Goal: Complete application form: Complete application form

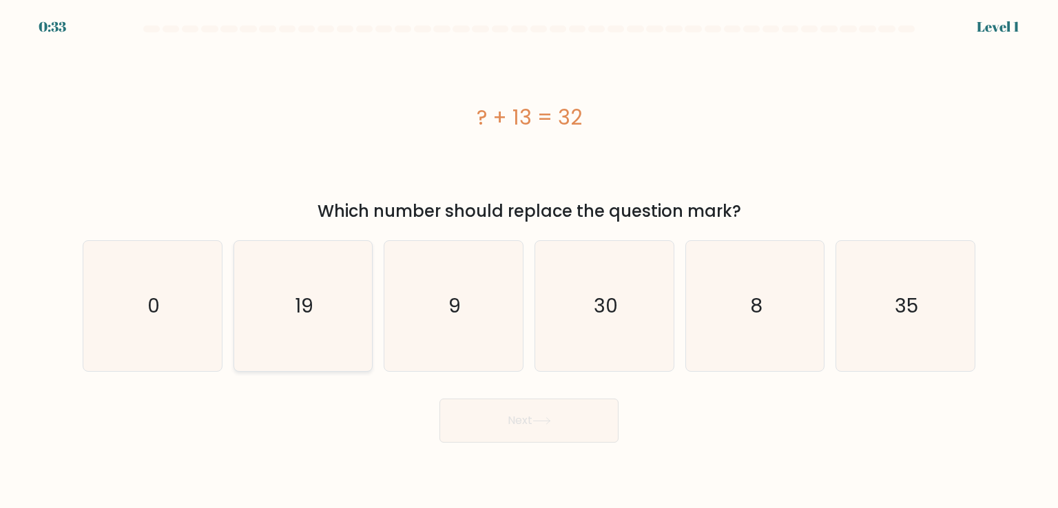
click at [261, 262] on icon "19" at bounding box center [303, 306] width 130 height 130
click at [529, 261] on input "b. 19" at bounding box center [529, 257] width 1 height 7
radio input "true"
click at [488, 417] on button "Next" at bounding box center [528, 421] width 179 height 44
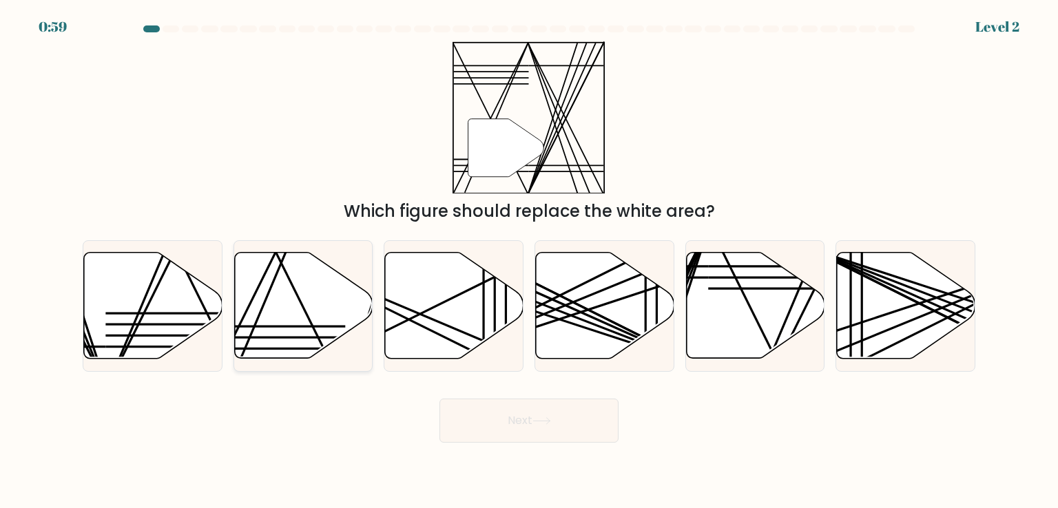
click at [307, 345] on icon at bounding box center [303, 306] width 138 height 106
click at [529, 261] on input "b." at bounding box center [529, 257] width 1 height 7
radio input "true"
click at [463, 427] on button "Next" at bounding box center [528, 421] width 179 height 44
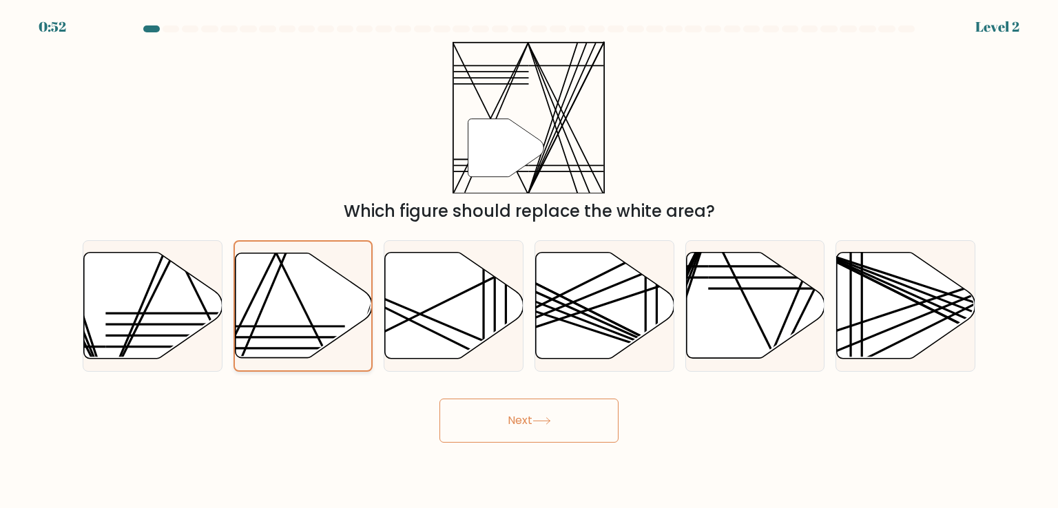
click at [265, 291] on icon at bounding box center [303, 305] width 137 height 105
click at [529, 261] on input "b." at bounding box center [529, 257] width 1 height 7
click at [517, 415] on button "Next" at bounding box center [528, 421] width 179 height 44
click at [515, 415] on button "Next" at bounding box center [528, 421] width 179 height 44
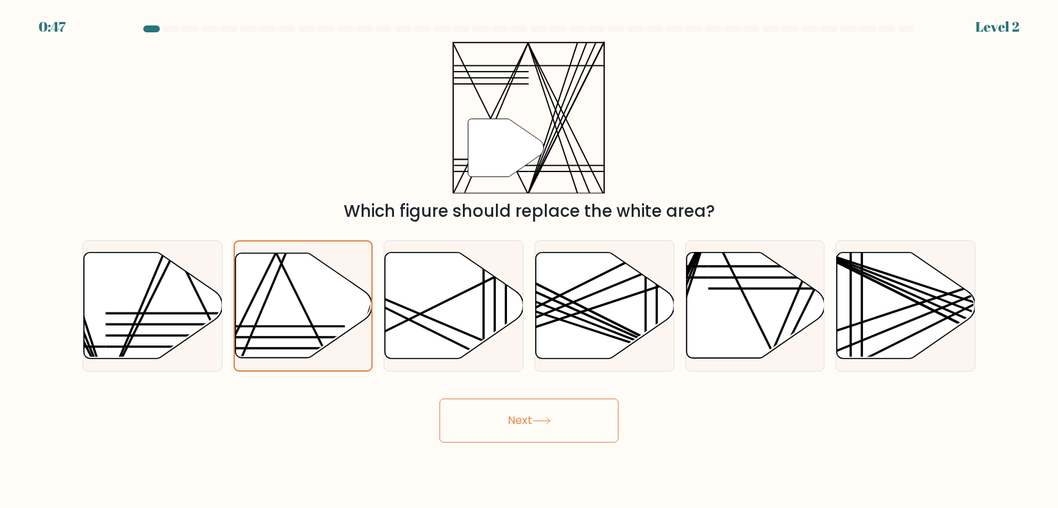
click at [515, 415] on button "Next" at bounding box center [528, 421] width 179 height 44
click at [342, 287] on icon at bounding box center [303, 305] width 137 height 105
click at [529, 261] on input "b." at bounding box center [529, 257] width 1 height 7
click at [422, 291] on icon at bounding box center [454, 306] width 138 height 106
click at [529, 261] on input "c." at bounding box center [529, 257] width 1 height 7
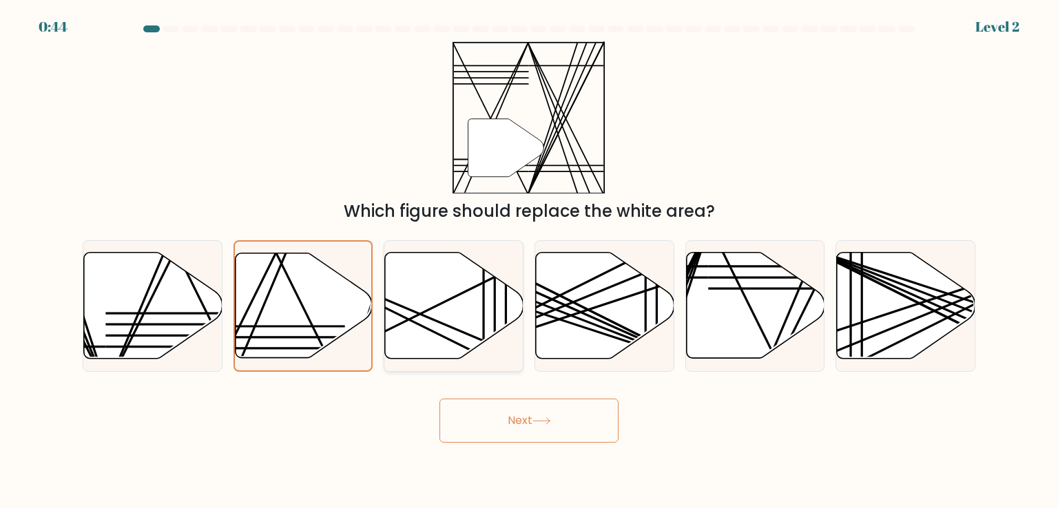
radio input "true"
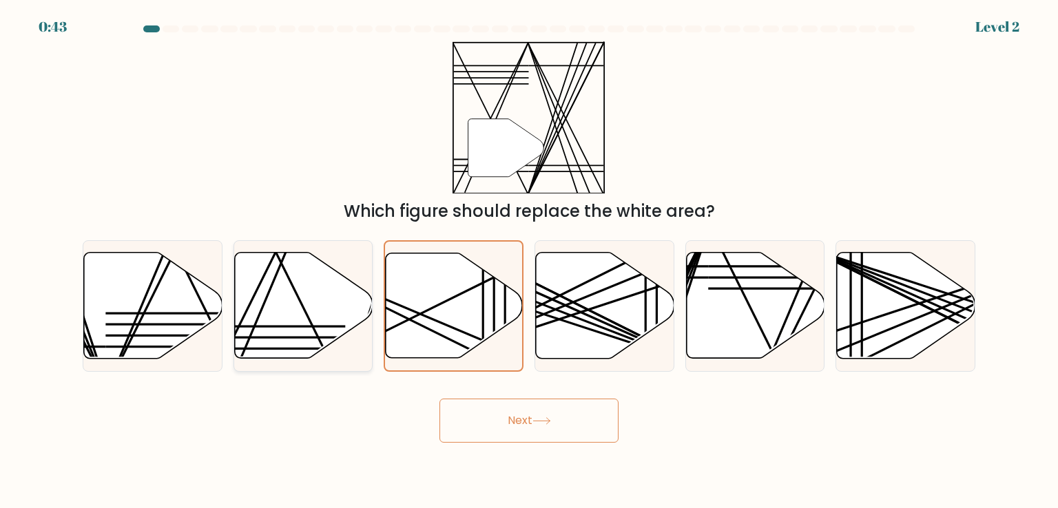
click at [296, 298] on icon at bounding box center [303, 306] width 138 height 106
click at [529, 261] on input "b." at bounding box center [529, 257] width 1 height 7
radio input "true"
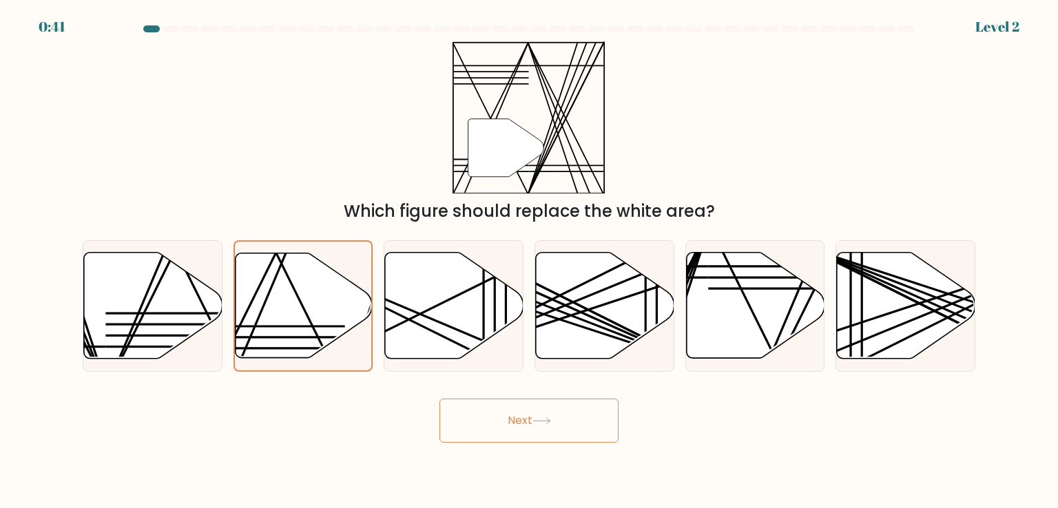
click at [548, 428] on button "Next" at bounding box center [528, 421] width 179 height 44
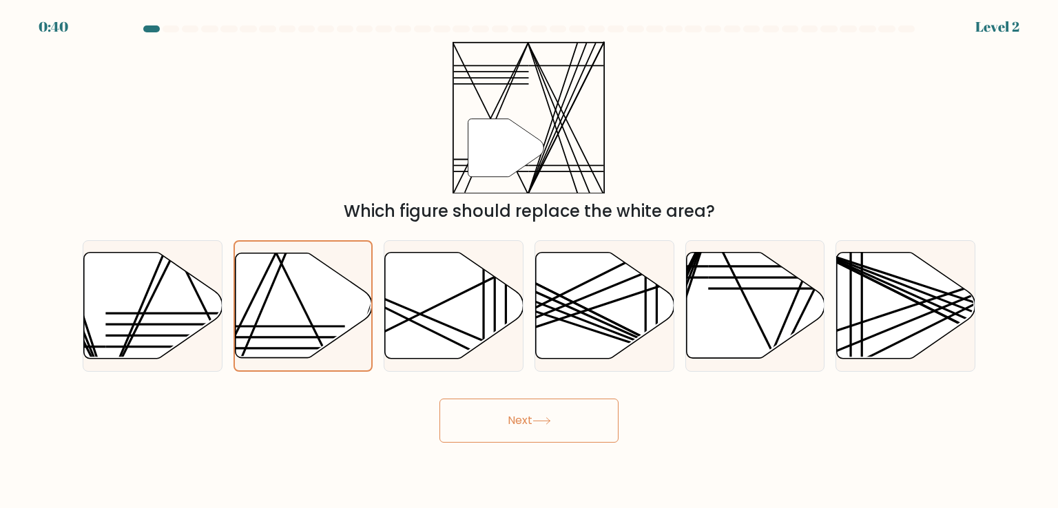
click at [548, 428] on button "Next" at bounding box center [528, 421] width 179 height 44
click at [548, 423] on icon at bounding box center [541, 421] width 19 height 8
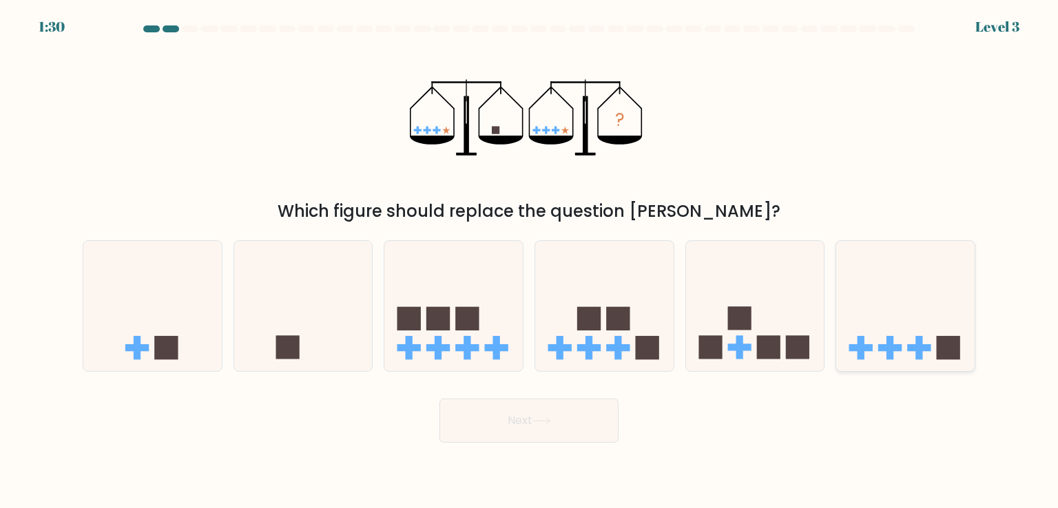
click at [953, 329] on icon at bounding box center [905, 306] width 138 height 114
click at [530, 261] on input "f." at bounding box center [529, 257] width 1 height 7
radio input "true"
click at [557, 428] on button "Next" at bounding box center [528, 421] width 179 height 44
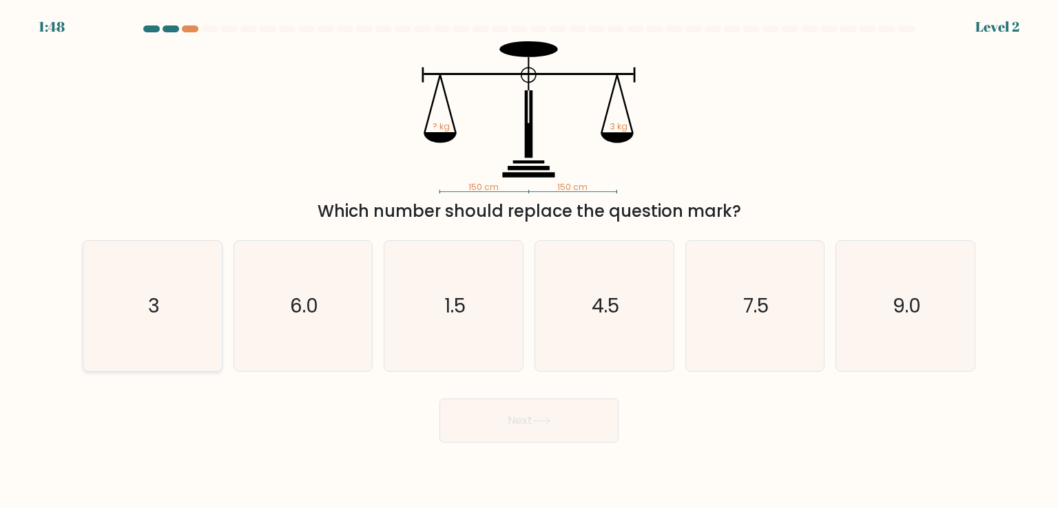
click at [196, 296] on icon "3" at bounding box center [152, 306] width 130 height 130
click at [529, 261] on input "a. 3" at bounding box center [529, 257] width 1 height 7
radio input "true"
click at [583, 426] on button "Next" at bounding box center [528, 421] width 179 height 44
click at [538, 422] on icon at bounding box center [541, 421] width 19 height 8
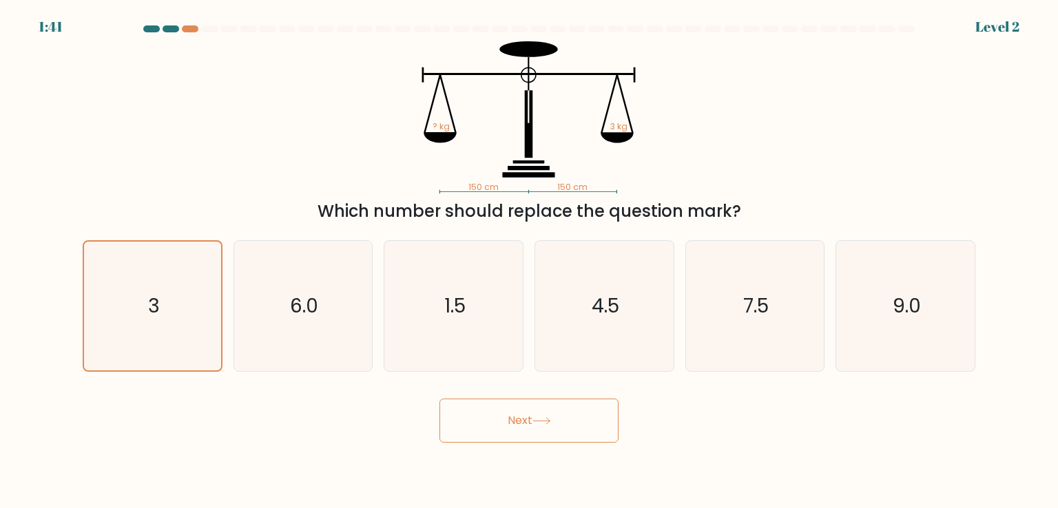
click at [538, 422] on icon at bounding box center [541, 421] width 19 height 8
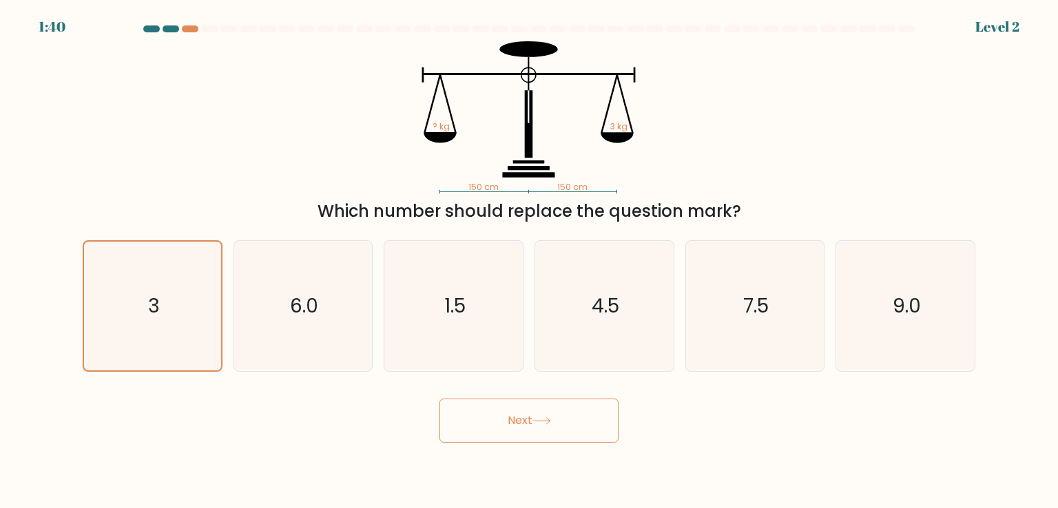
click at [538, 422] on icon at bounding box center [541, 421] width 19 height 8
